Goal: Task Accomplishment & Management: Use online tool/utility

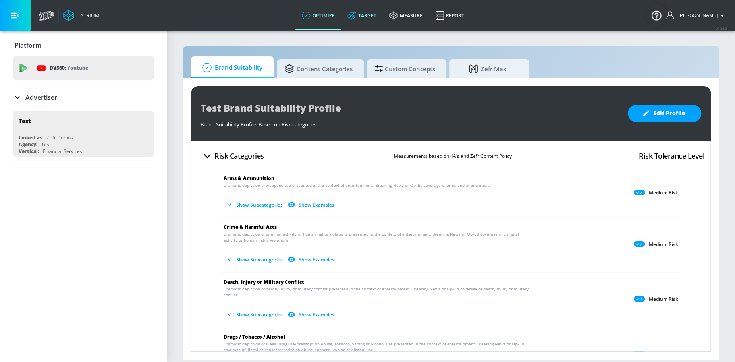
click at [383, 21] on link "Target" at bounding box center [362, 15] width 42 height 29
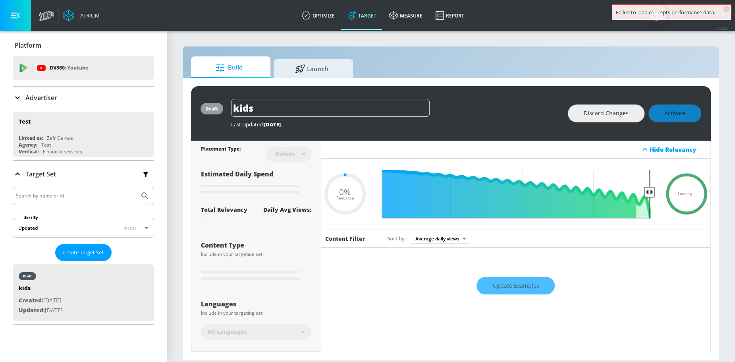
type input "0.89"
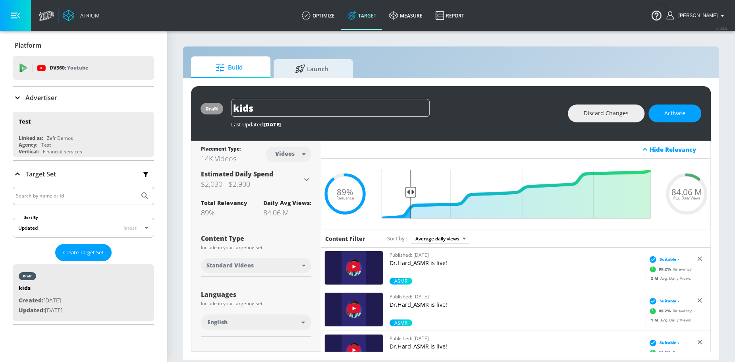
click at [92, 98] on div "Advertiser" at bounding box center [83, 98] width 141 height 10
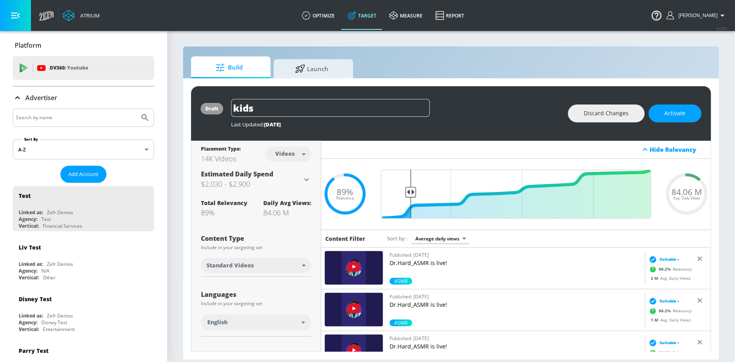
click at [62, 120] on input "Search by name" at bounding box center [76, 117] width 120 height 10
type input "a to z"
click at [136, 109] on button "Submit Search" at bounding box center [144, 117] width 17 height 17
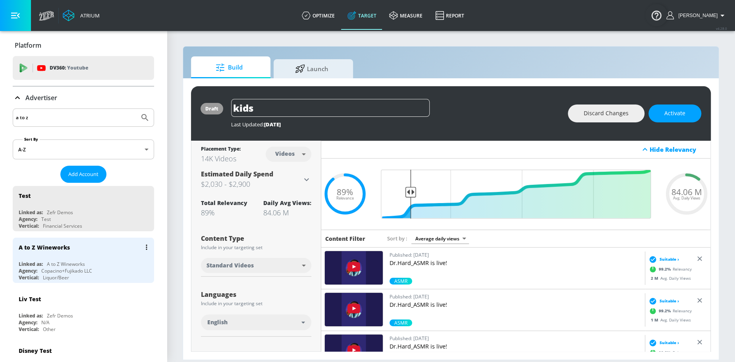
click at [73, 246] on div "A to Z Wineworks" at bounding box center [85, 246] width 133 height 19
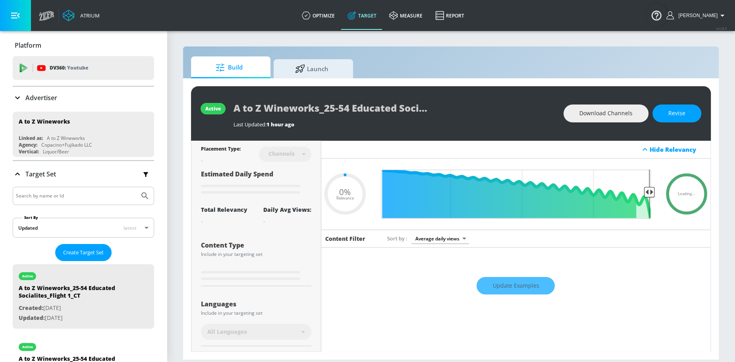
type input "0.5"
